Goal: Task Accomplishment & Management: Complete application form

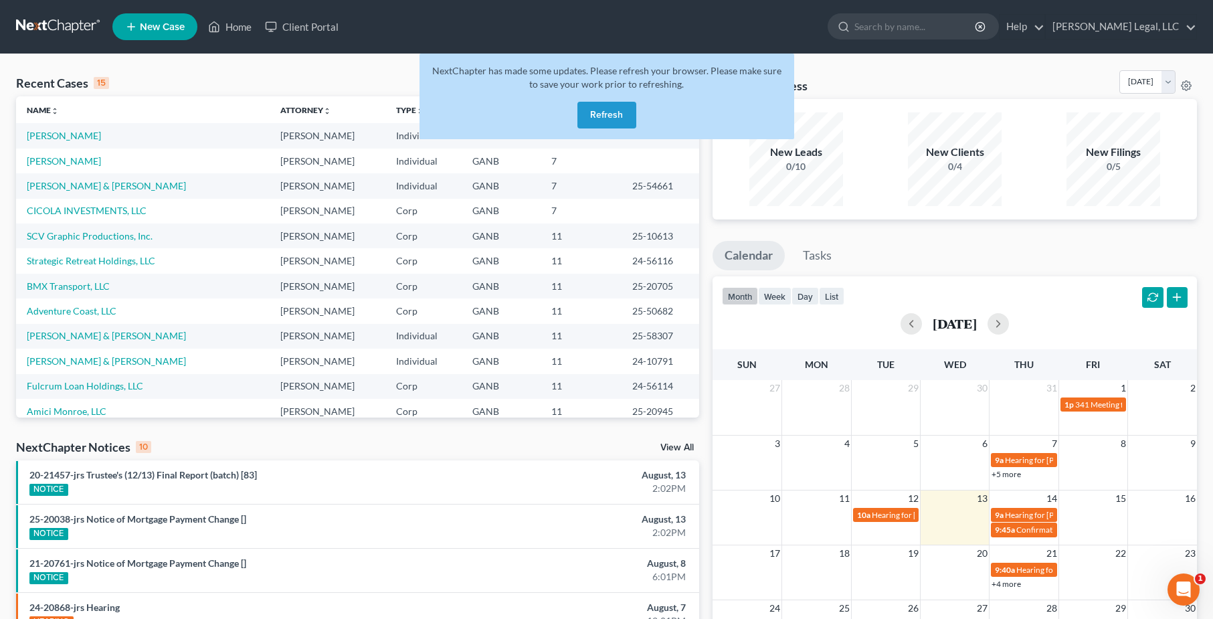
click at [597, 122] on button "Refresh" at bounding box center [607, 115] width 59 height 27
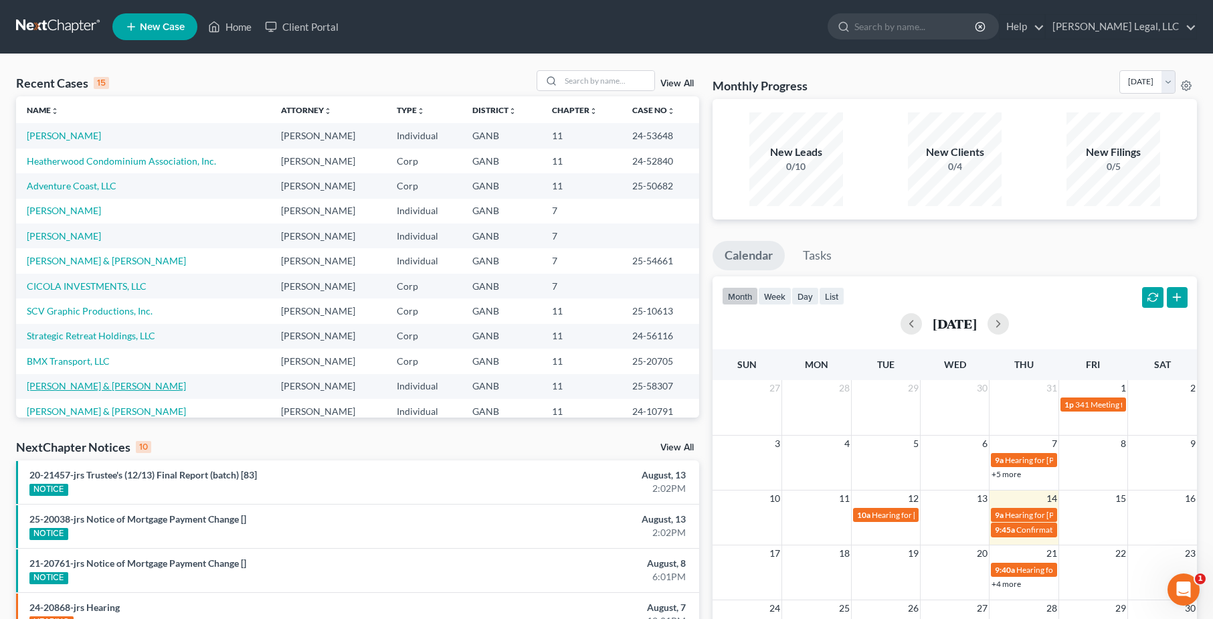
click at [62, 386] on link "[PERSON_NAME] & [PERSON_NAME]" at bounding box center [106, 385] width 159 height 11
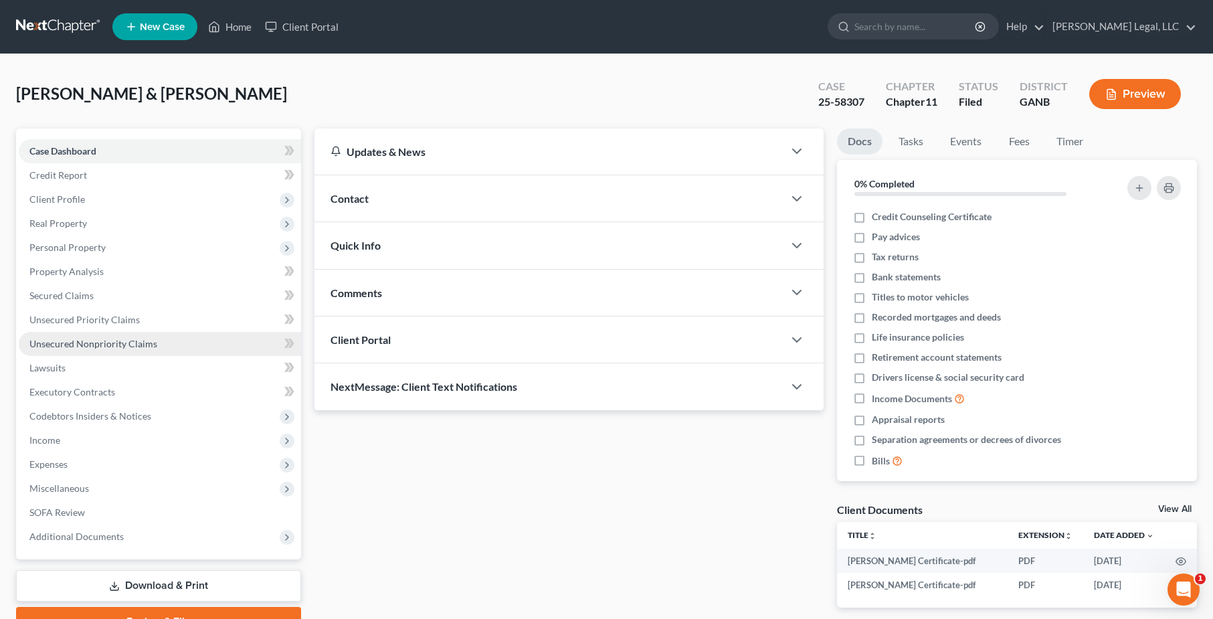
click at [131, 345] on span "Unsecured Nonpriority Claims" at bounding box center [93, 343] width 128 height 11
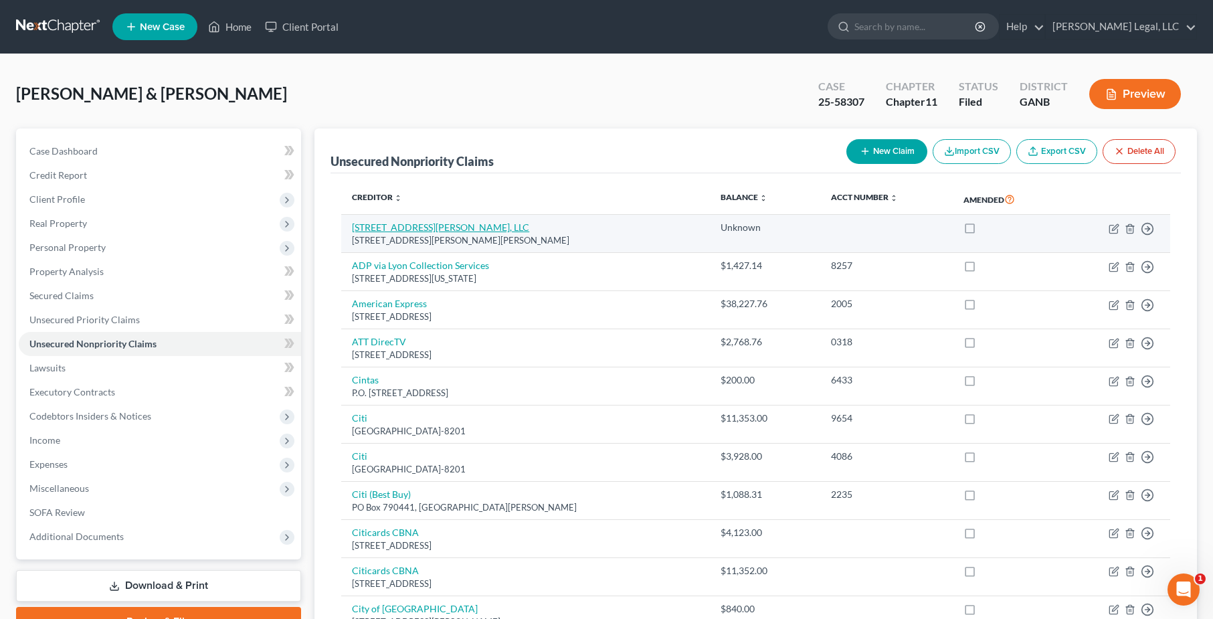
click at [412, 232] on link "[STREET_ADDRESS][PERSON_NAME], LLC" at bounding box center [440, 227] width 177 height 11
select select "10"
select select "14"
select select "2"
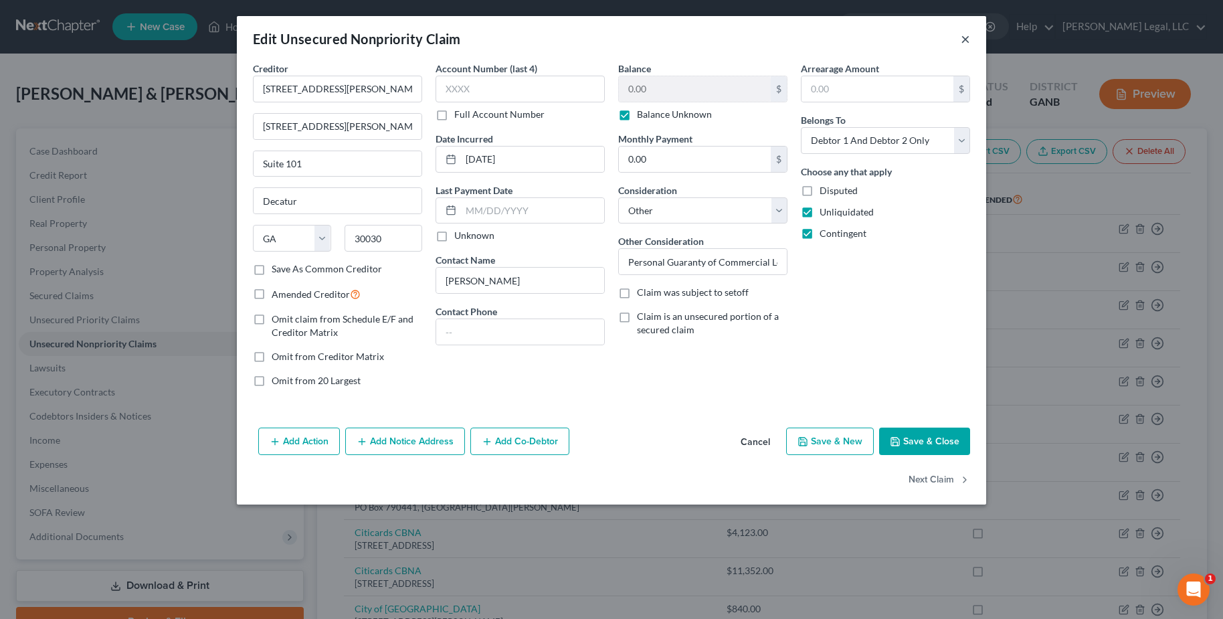
click at [967, 41] on button "×" at bounding box center [965, 39] width 9 height 16
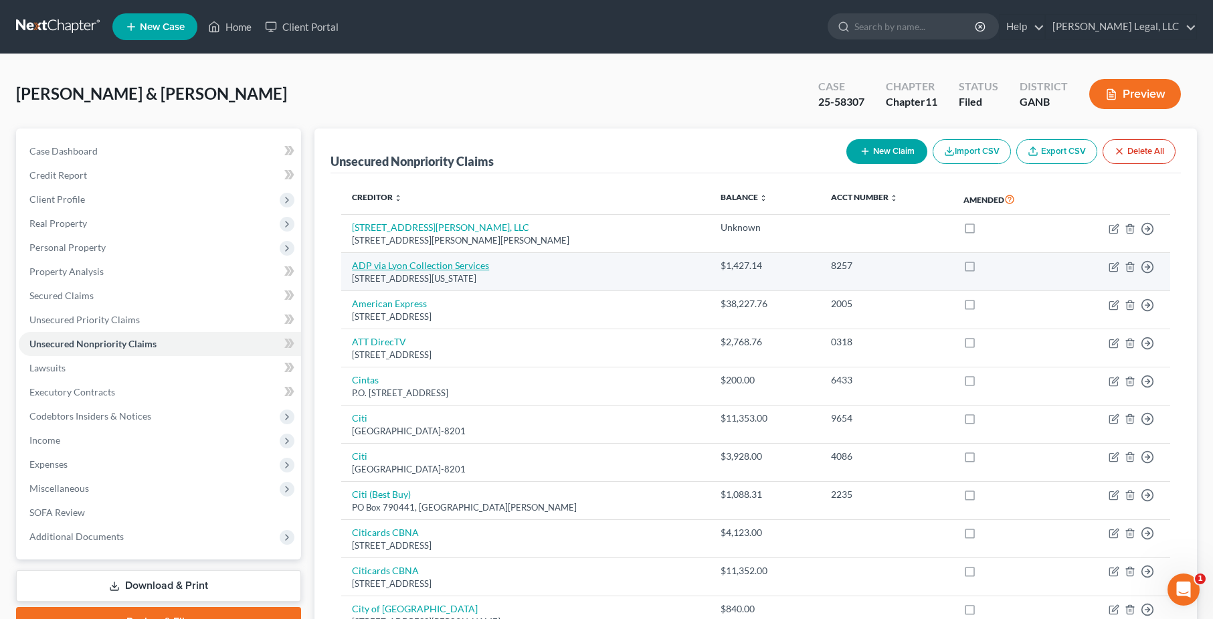
click at [446, 264] on link "ADP via Lyon Collection Services" at bounding box center [420, 265] width 137 height 11
select select "35"
select select "4"
select select "0"
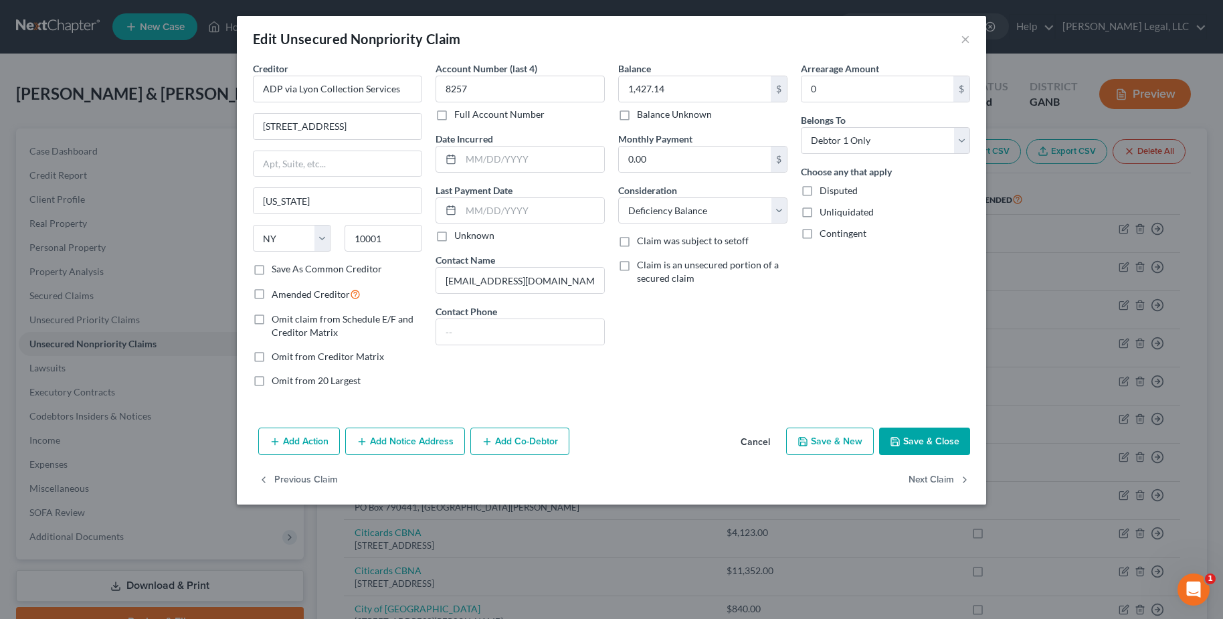
click at [757, 444] on button "Cancel" at bounding box center [755, 442] width 51 height 27
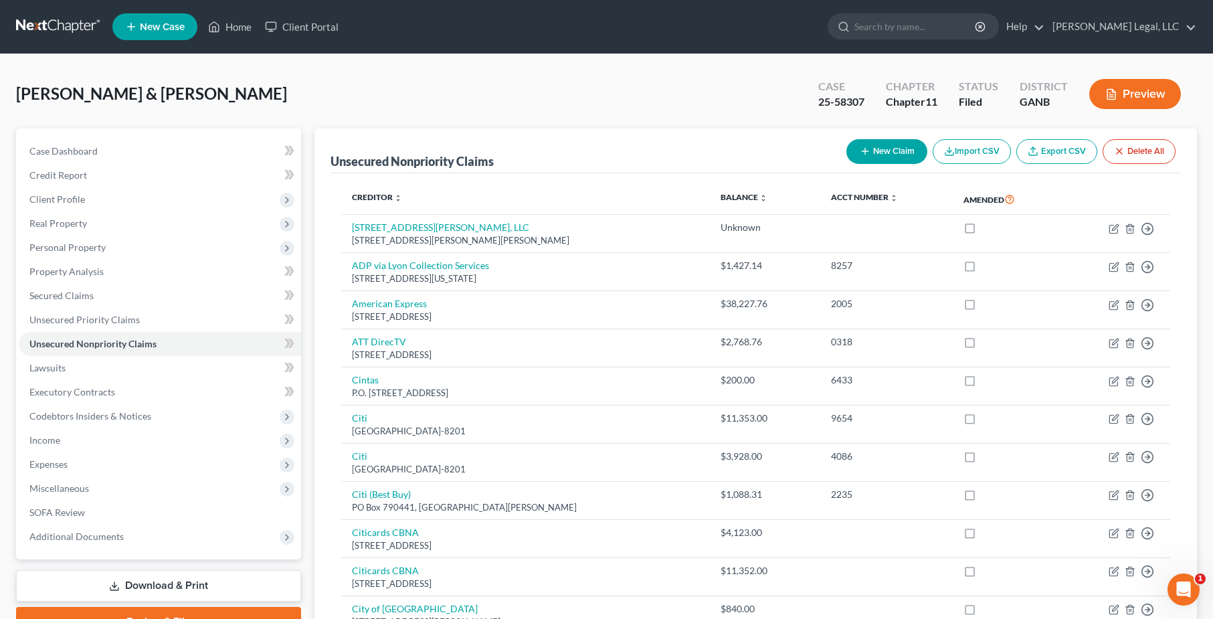
click at [66, 17] on link at bounding box center [59, 27] width 86 height 24
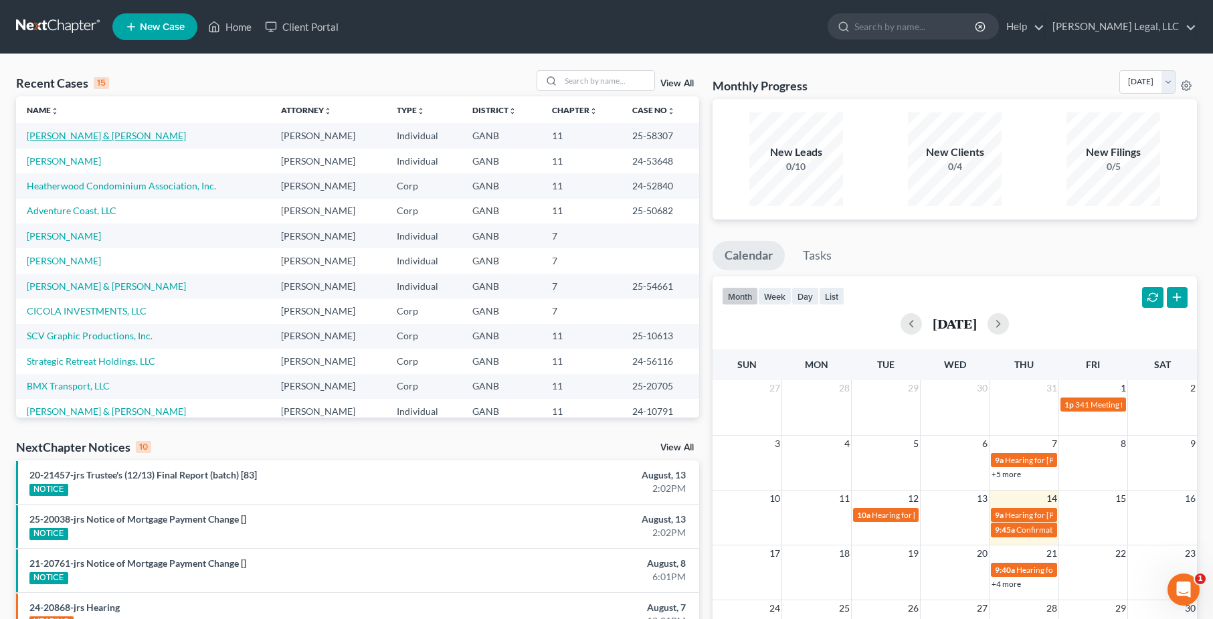
click at [92, 135] on link "[PERSON_NAME] & [PERSON_NAME]" at bounding box center [106, 135] width 159 height 11
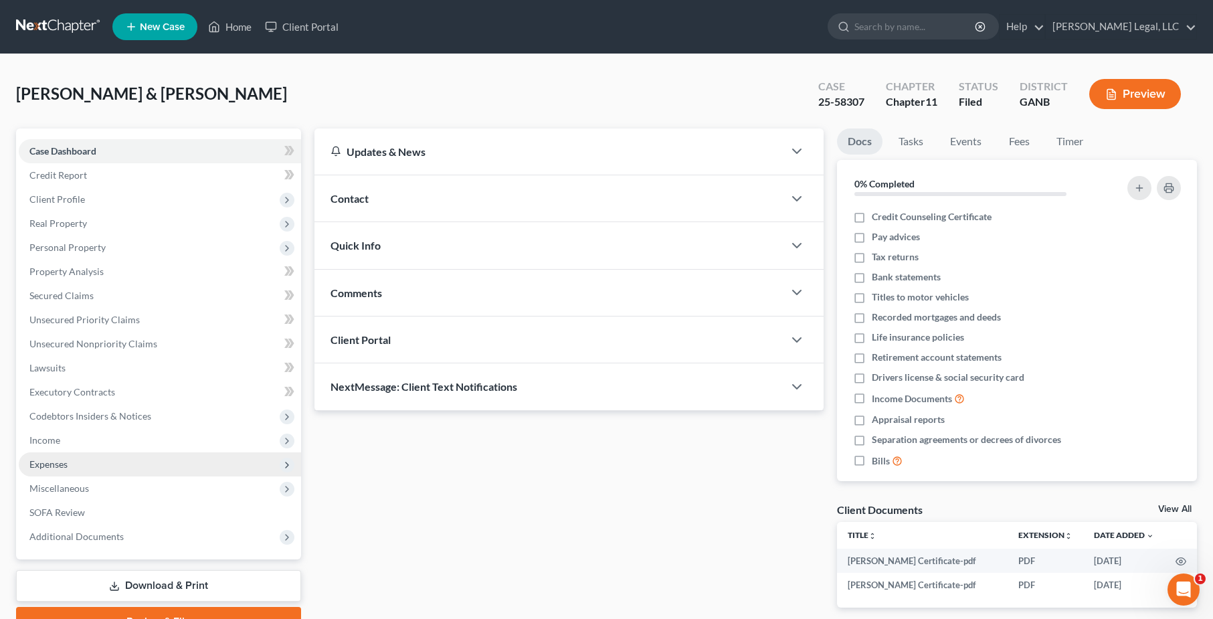
scroll to position [68, 0]
